Goal: Information Seeking & Learning: Learn about a topic

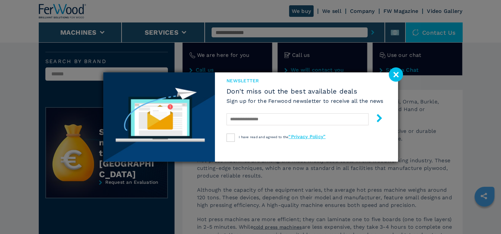
scroll to position [168, 0]
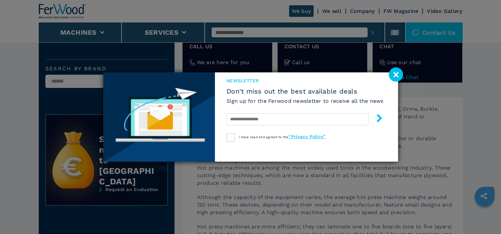
click at [396, 76] on image at bounding box center [396, 75] width 14 height 14
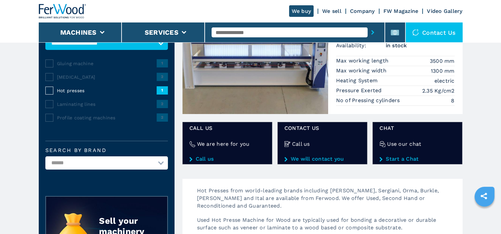
scroll to position [89, 0]
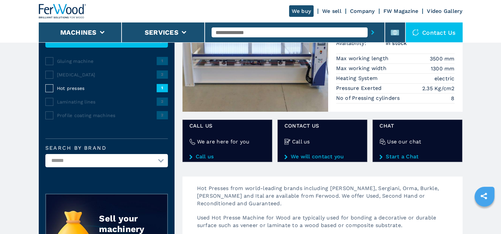
click at [84, 101] on span "Laminating lines" at bounding box center [107, 102] width 100 height 7
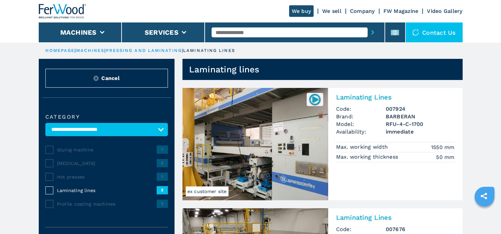
click at [78, 177] on span "Hot presses" at bounding box center [107, 177] width 100 height 7
